Goal: Information Seeking & Learning: Learn about a topic

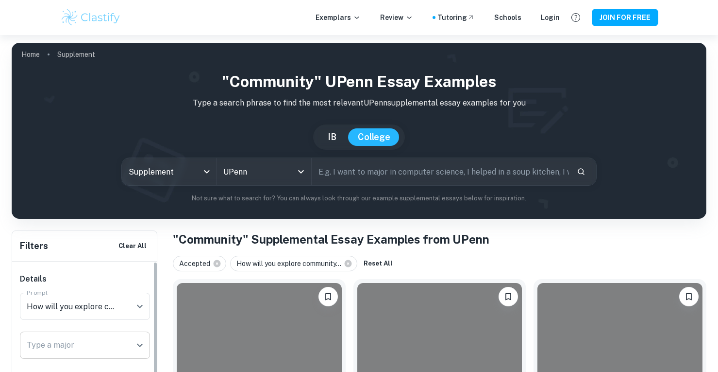
scroll to position [937, 0]
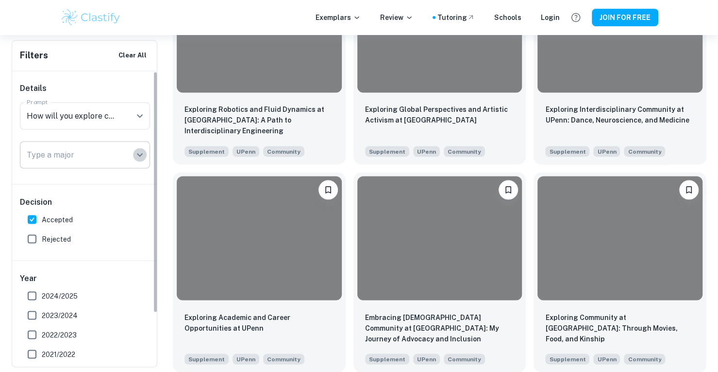
click at [135, 150] on icon "Open" at bounding box center [140, 155] width 12 height 12
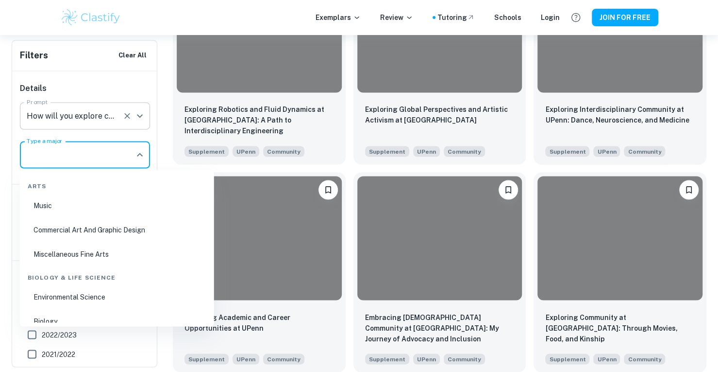
click at [117, 119] on input "How will you explore community at [GEOGRAPHIC_DATA]? Consider how Penn will hel…" at bounding box center [71, 115] width 94 height 18
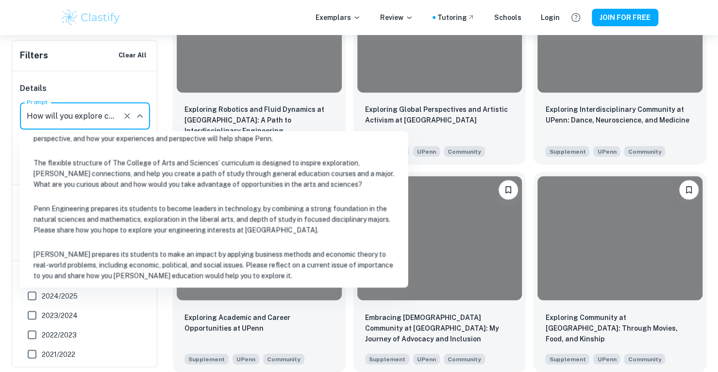
scroll to position [123, 0]
click at [148, 228] on li "Penn Engineering prepares its students to become leaders in technology, by comb…" at bounding box center [214, 219] width 381 height 44
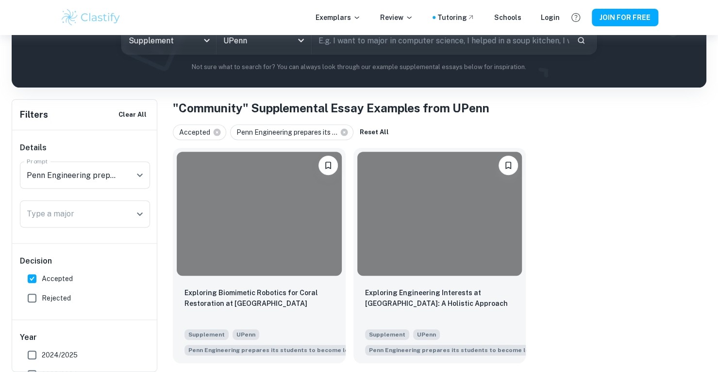
scroll to position [122, 0]
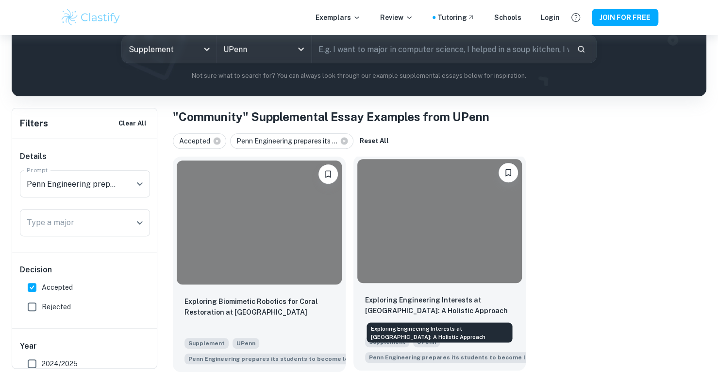
click at [463, 300] on p "Exploring Engineering Interests at [GEOGRAPHIC_DATA]: A Holistic Approach" at bounding box center [440, 304] width 150 height 21
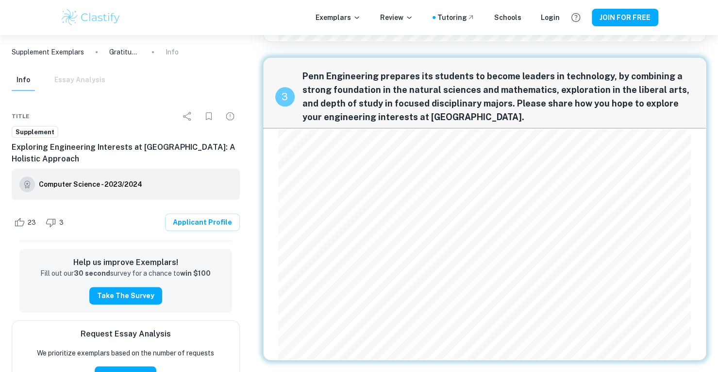
scroll to position [611, 0]
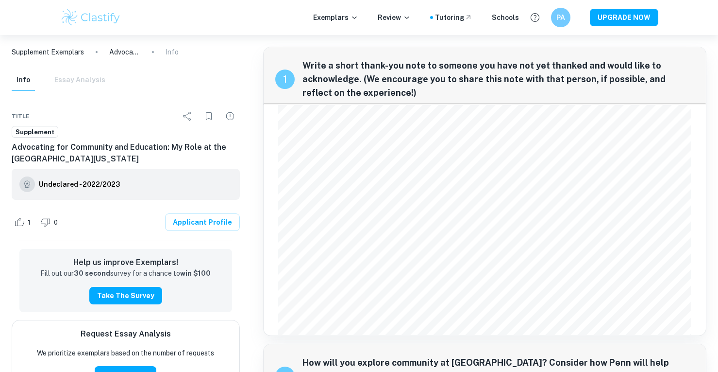
scroll to position [746, 0]
